Goal: Task Accomplishment & Management: Use online tool/utility

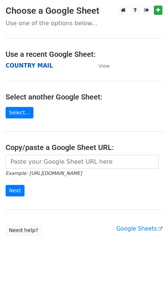
click at [30, 67] on strong "COUNTRY MAIL" at bounding box center [29, 65] width 47 height 7
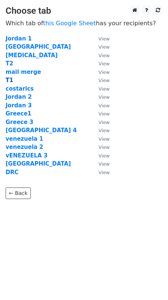
click at [12, 81] on strong "T1" at bounding box center [10, 80] width 8 height 7
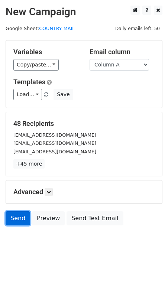
click at [22, 223] on link "Send" at bounding box center [18, 218] width 25 height 14
